Goal: Transaction & Acquisition: Purchase product/service

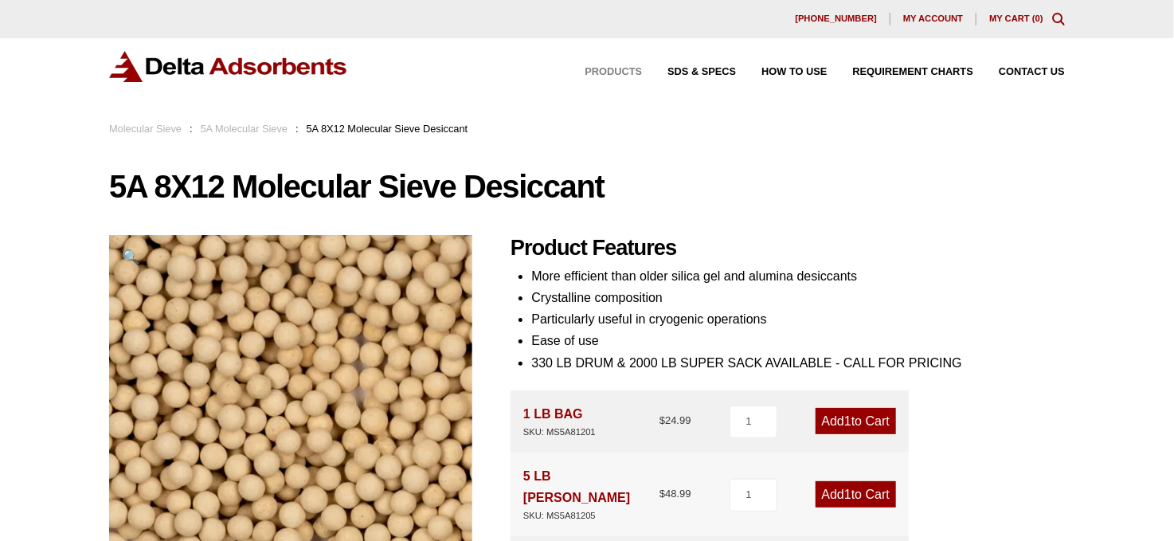
click at [626, 67] on span "Products" at bounding box center [614, 72] width 57 height 10
